Goal: Navigation & Orientation: Locate item on page

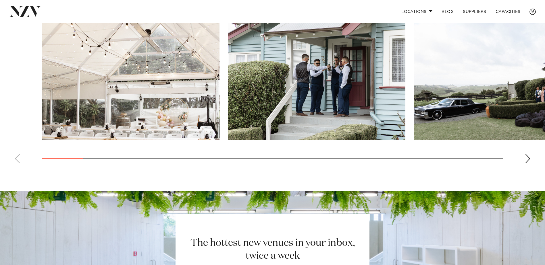
scroll to position [431, 0]
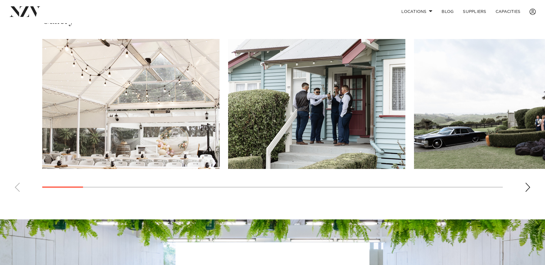
click at [528, 192] on div "Next slide" at bounding box center [527, 187] width 6 height 9
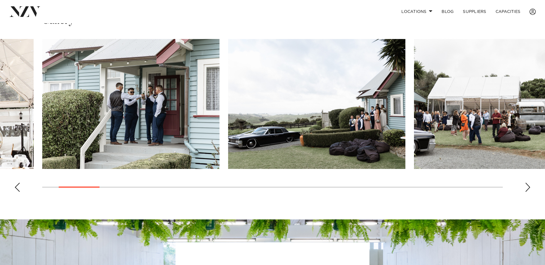
click at [528, 192] on div "Next slide" at bounding box center [527, 187] width 6 height 9
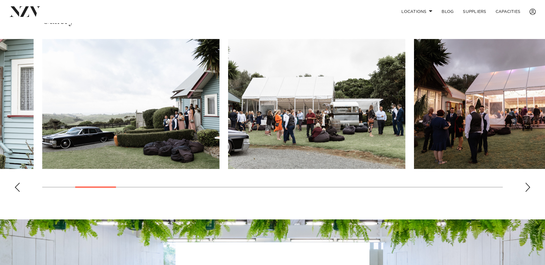
click at [528, 192] on div "Next slide" at bounding box center [527, 187] width 6 height 9
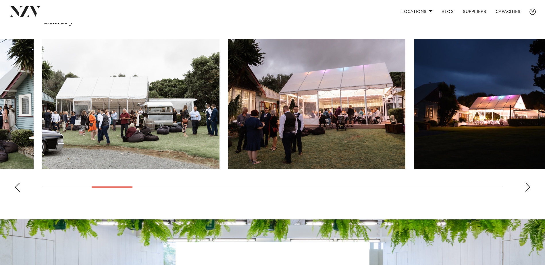
click at [528, 192] on div "Next slide" at bounding box center [527, 187] width 6 height 9
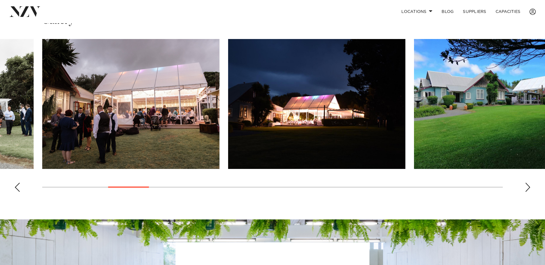
click at [528, 192] on div "Next slide" at bounding box center [527, 187] width 6 height 9
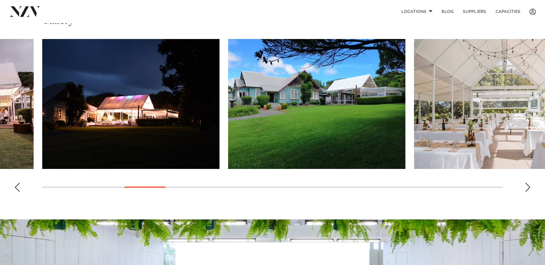
click at [528, 192] on div "Next slide" at bounding box center [527, 187] width 6 height 9
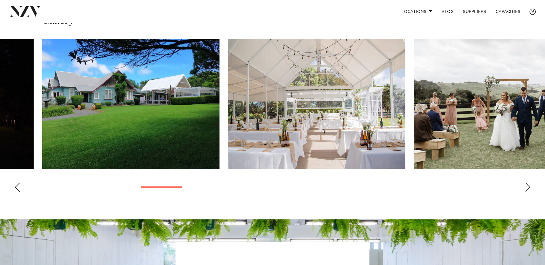
click at [528, 192] on div "Next slide" at bounding box center [527, 187] width 6 height 9
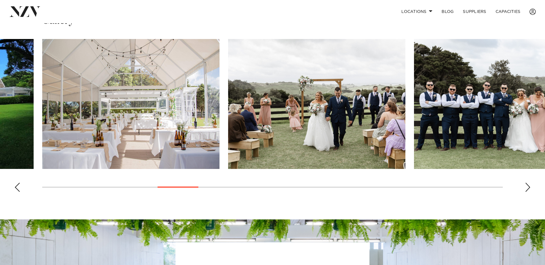
click at [527, 192] on div "Next slide" at bounding box center [527, 187] width 6 height 9
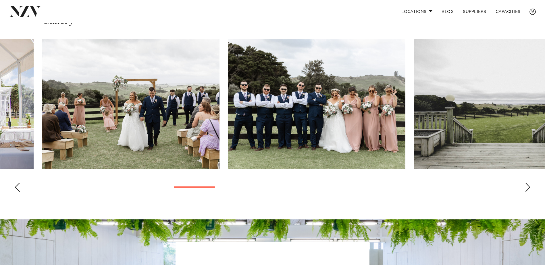
click at [527, 192] on div "Next slide" at bounding box center [527, 187] width 6 height 9
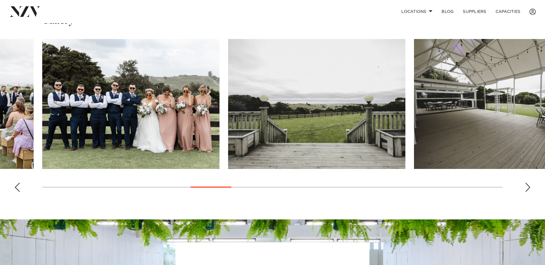
click at [527, 192] on div "Next slide" at bounding box center [527, 187] width 6 height 9
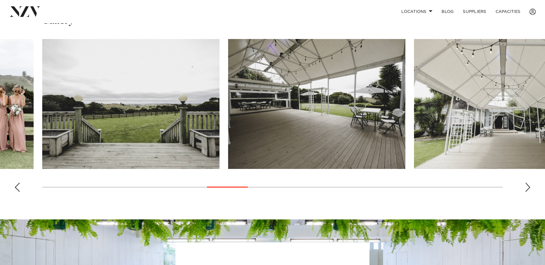
click at [527, 192] on div "Next slide" at bounding box center [527, 187] width 6 height 9
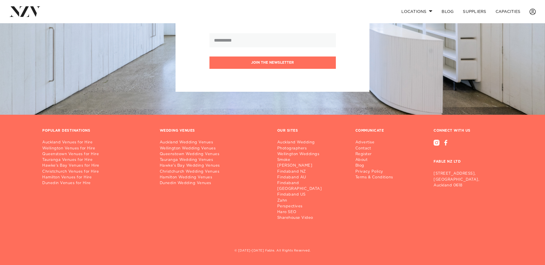
scroll to position [725, 0]
